Goal: Transaction & Acquisition: Purchase product/service

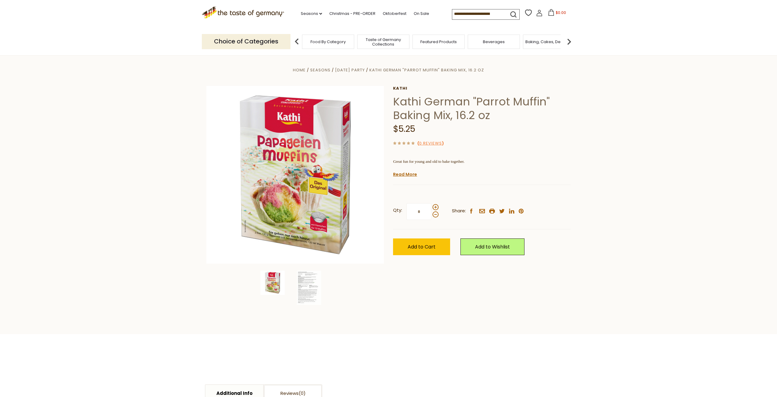
click at [452, 12] on input at bounding box center [477, 13] width 51 height 9
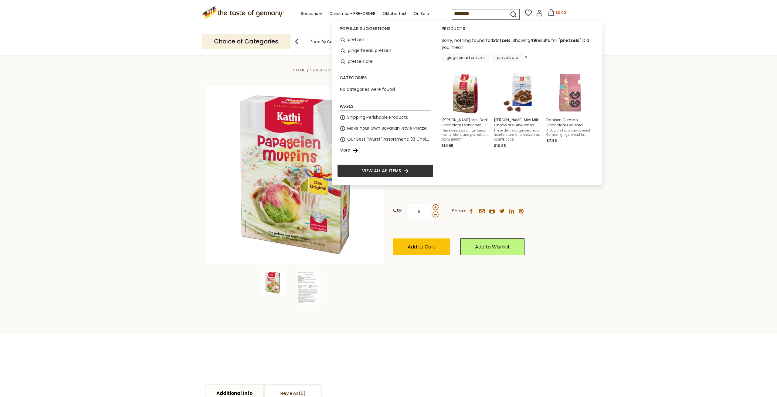
click at [452, 11] on input "********" at bounding box center [477, 13] width 51 height 9
click at [452, 12] on input "*******" at bounding box center [477, 13] width 51 height 9
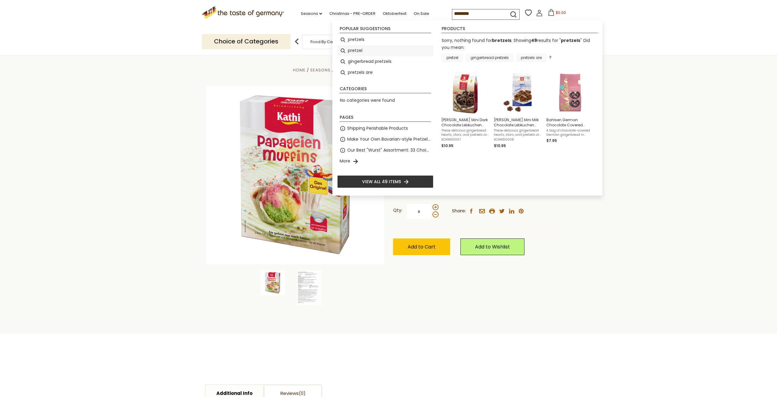
click at [354, 50] on li "pretzel" at bounding box center [385, 50] width 96 height 11
type input "*******"
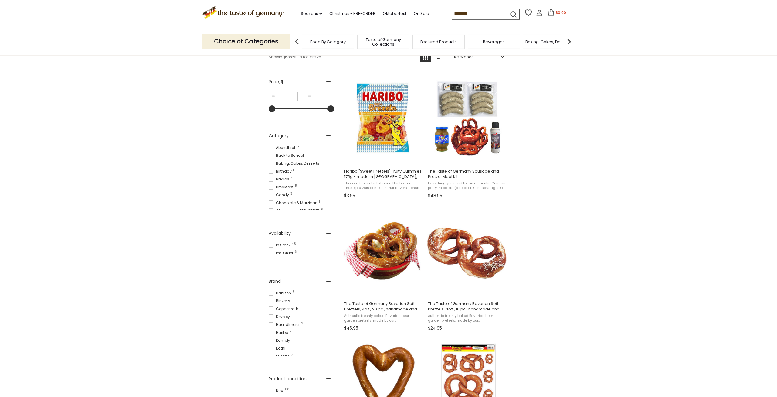
scroll to position [124, 0]
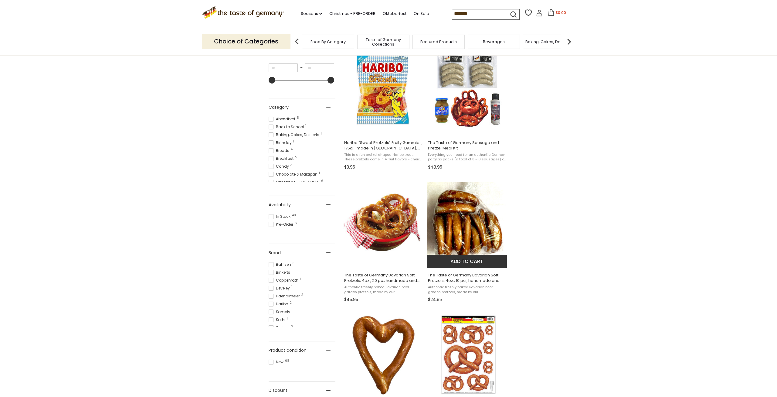
click at [472, 262] on button "Add to cart" at bounding box center [467, 261] width 80 height 13
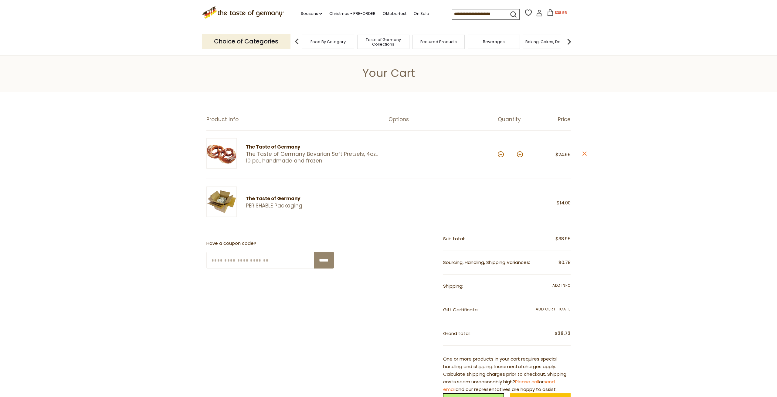
click at [570, 39] on img at bounding box center [569, 42] width 12 height 12
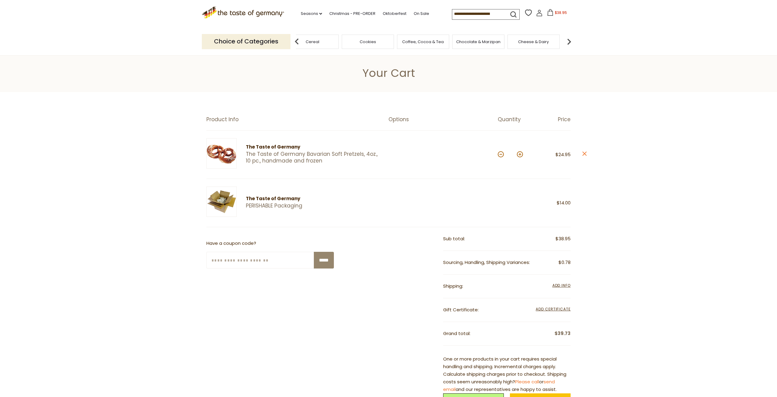
click at [570, 39] on img at bounding box center [569, 42] width 12 height 12
click at [451, 39] on span "Cheese & Dairy" at bounding box center [453, 41] width 31 height 5
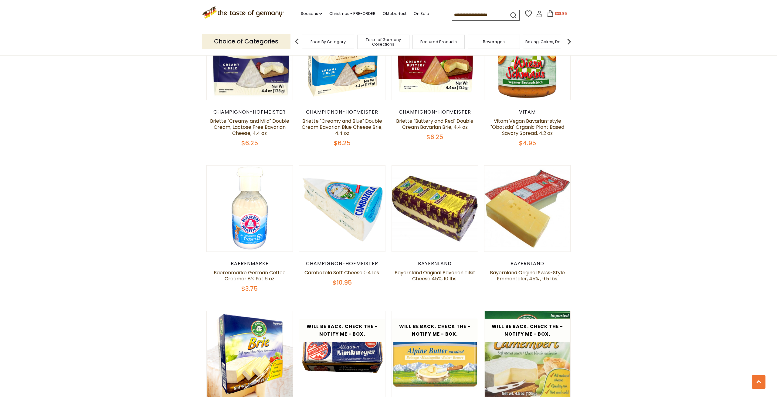
scroll to position [465, 0]
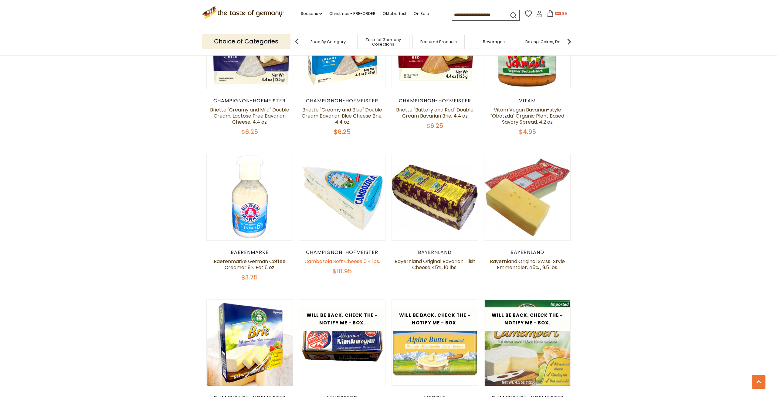
click at [334, 260] on link "Cambozola Soft Cheese 0.4 lbs." at bounding box center [343, 261] width 76 height 7
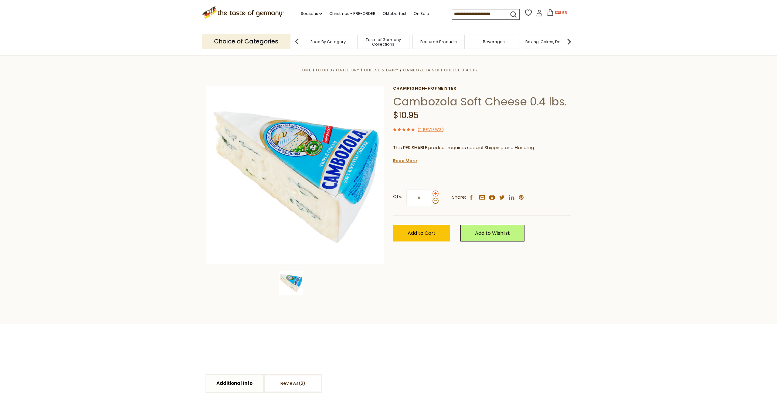
click at [435, 192] on span at bounding box center [436, 193] width 6 height 6
click at [431, 192] on input "*" at bounding box center [419, 197] width 25 height 17
click at [435, 192] on span at bounding box center [436, 193] width 6 height 6
click at [431, 192] on input "*" at bounding box center [419, 197] width 25 height 17
click at [434, 201] on span at bounding box center [436, 201] width 6 height 6
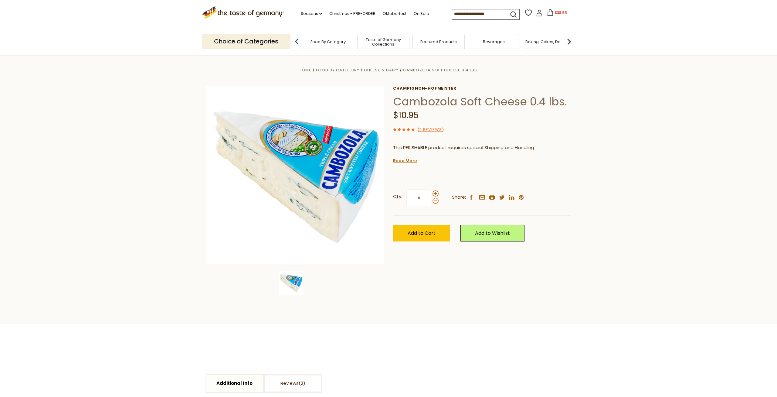
click at [431, 201] on input "*" at bounding box center [419, 197] width 25 height 17
type input "*"
click at [425, 231] on span "Add to Cart" at bounding box center [422, 233] width 28 height 7
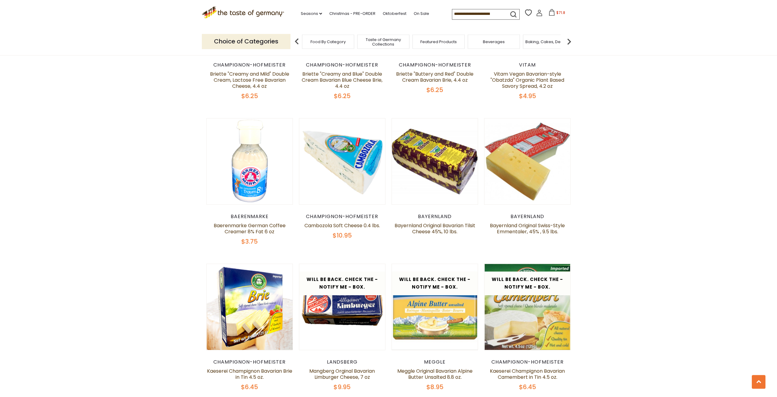
scroll to position [588, 0]
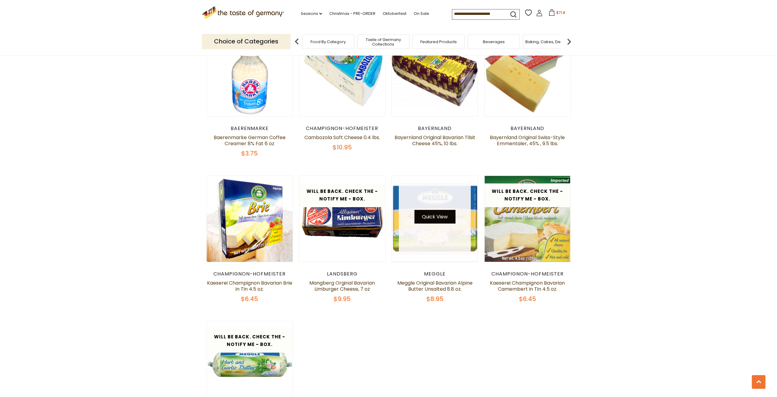
click at [434, 216] on button "Quick View" at bounding box center [434, 217] width 41 height 14
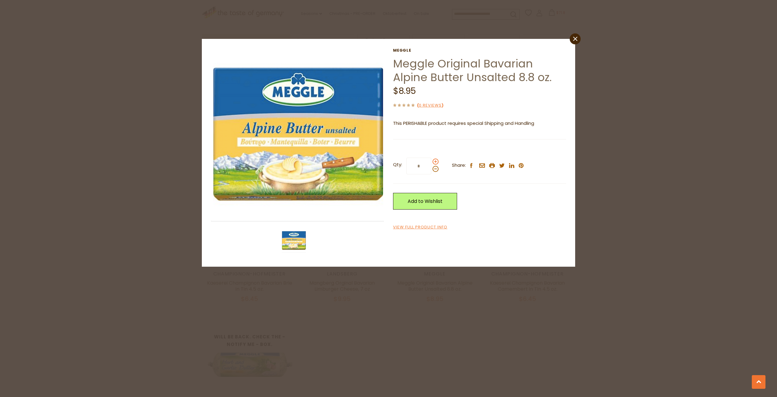
click at [436, 162] on span at bounding box center [436, 161] width 6 height 6
click at [431, 162] on input "*" at bounding box center [419, 166] width 25 height 17
click at [436, 162] on span at bounding box center [436, 161] width 6 height 6
click at [431, 162] on input "*" at bounding box center [419, 166] width 25 height 17
click at [436, 162] on span at bounding box center [436, 161] width 6 height 6
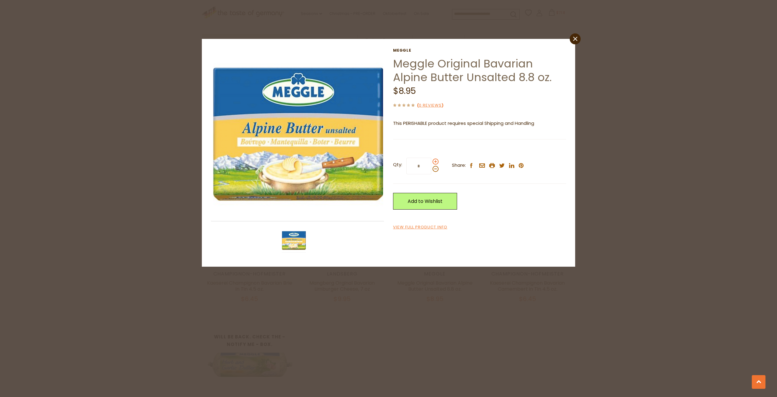
click at [431, 162] on input "*" at bounding box center [419, 166] width 25 height 17
click at [436, 162] on span at bounding box center [436, 161] width 6 height 6
click at [431, 162] on input "*" at bounding box center [419, 166] width 25 height 17
click at [438, 162] on span at bounding box center [436, 161] width 6 height 6
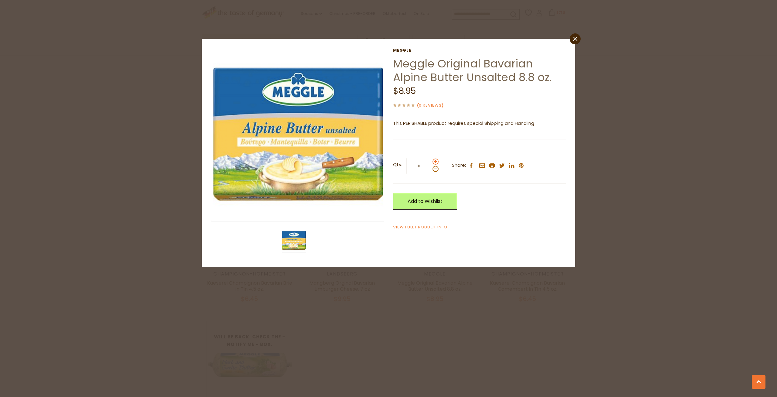
click at [431, 162] on input "*" at bounding box center [419, 166] width 25 height 17
click at [438, 162] on span at bounding box center [436, 161] width 6 height 6
click at [431, 162] on input "*" at bounding box center [419, 166] width 25 height 17
click at [438, 162] on span at bounding box center [436, 161] width 6 height 6
click at [431, 162] on input "*" at bounding box center [419, 166] width 25 height 17
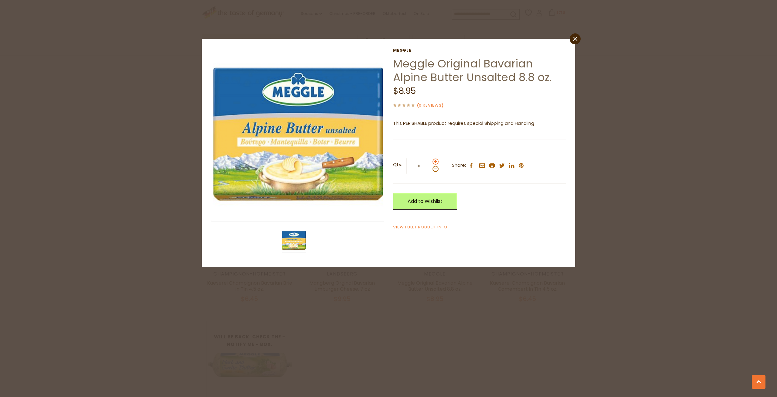
click at [438, 162] on span at bounding box center [436, 161] width 6 height 6
click at [431, 162] on input "*" at bounding box center [419, 166] width 25 height 17
type input "**"
click at [436, 203] on link "Add to Wishlist" at bounding box center [425, 201] width 64 height 17
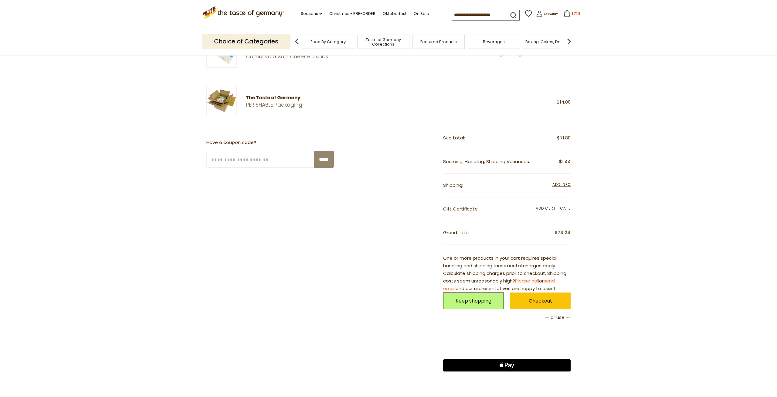
scroll to position [155, 0]
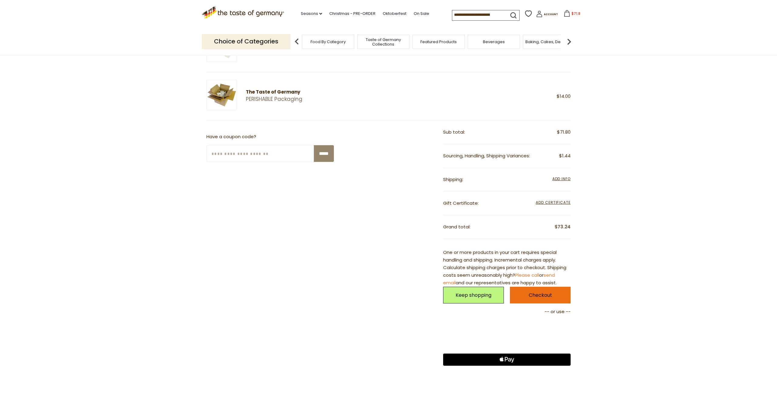
click at [540, 294] on link "Checkout" at bounding box center [540, 295] width 61 height 17
